Goal: Navigation & Orientation: Find specific page/section

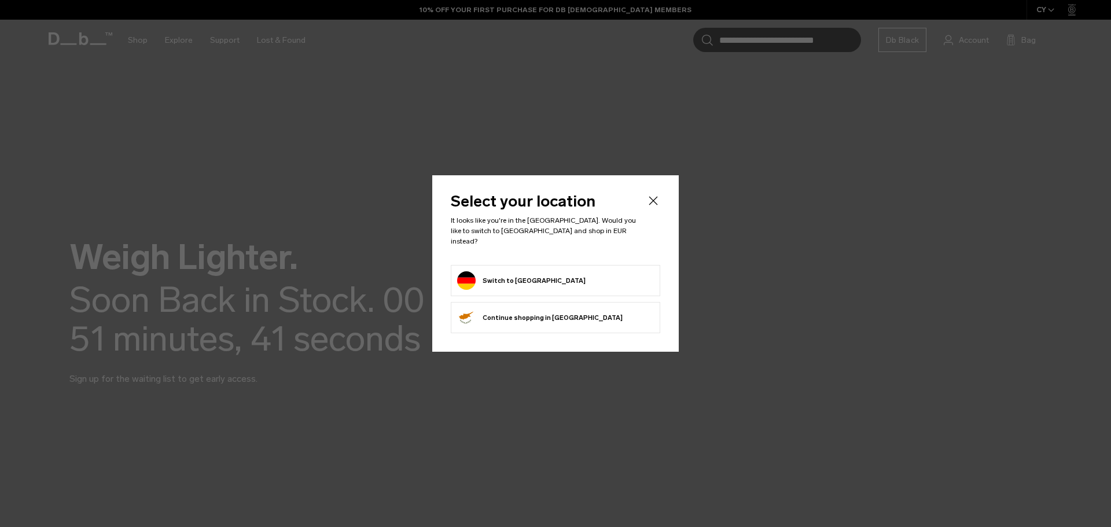
click at [589, 272] on form "Switch to [GEOGRAPHIC_DATA]" at bounding box center [555, 280] width 197 height 19
click at [490, 273] on button "Switch to Germany" at bounding box center [521, 280] width 128 height 19
click at [541, 275] on form "Switch to Germany" at bounding box center [555, 280] width 197 height 19
click at [538, 281] on button "Switch to Germany" at bounding box center [521, 280] width 128 height 19
click at [530, 277] on button "Switch to Germany" at bounding box center [521, 280] width 128 height 19
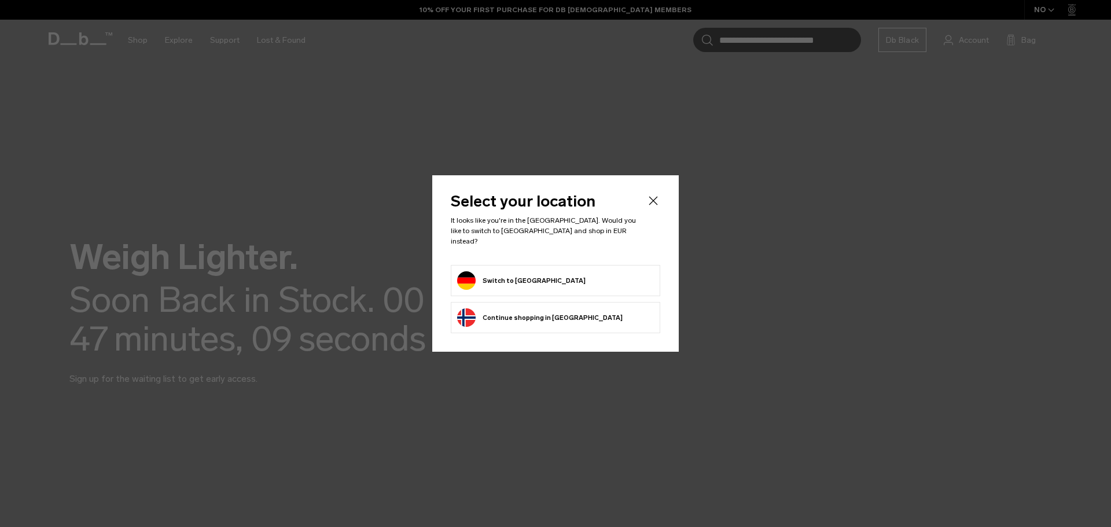
click at [530, 277] on button "Switch to Germany" at bounding box center [521, 280] width 128 height 19
click at [653, 207] on icon "Close" at bounding box center [653, 201] width 14 height 14
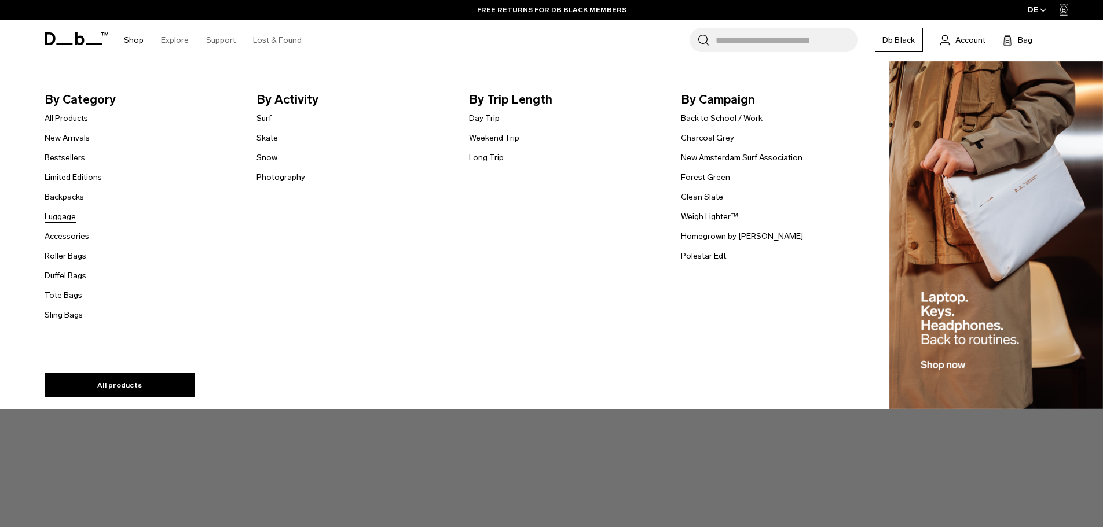
click at [72, 214] on link "Luggage" at bounding box center [60, 217] width 31 height 12
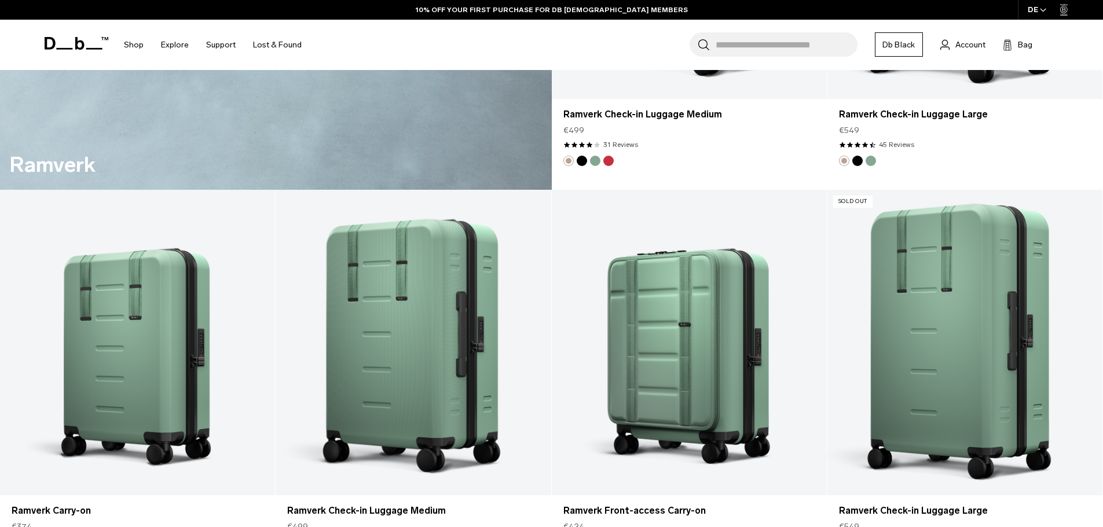
scroll to position [2662, 0]
